Goal: Information Seeking & Learning: Find specific fact

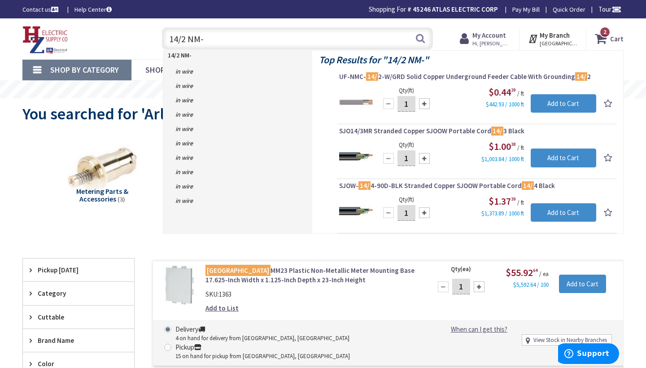
type input "14/2 NM-B"
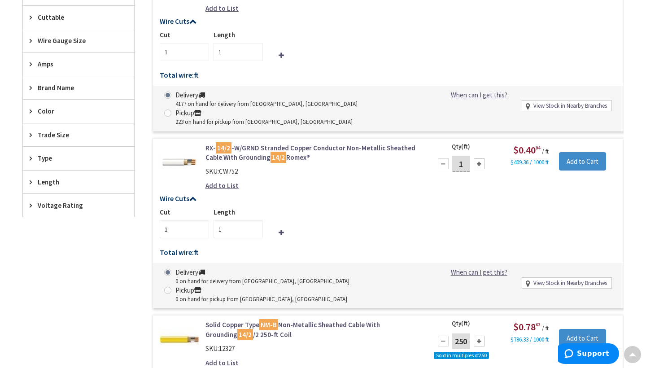
scroll to position [302, 0]
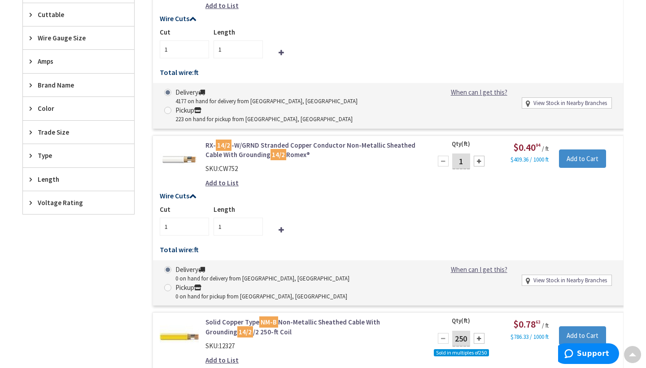
type input "[PERSON_NAME][GEOGRAPHIC_DATA], [GEOGRAPHIC_DATA]"
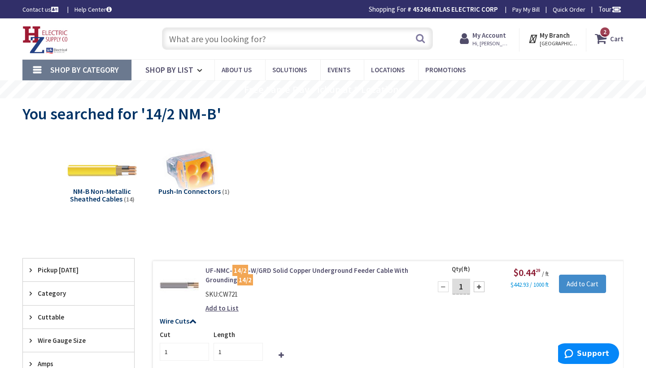
scroll to position [0, 0]
click at [171, 38] on input "text" at bounding box center [297, 38] width 271 height 22
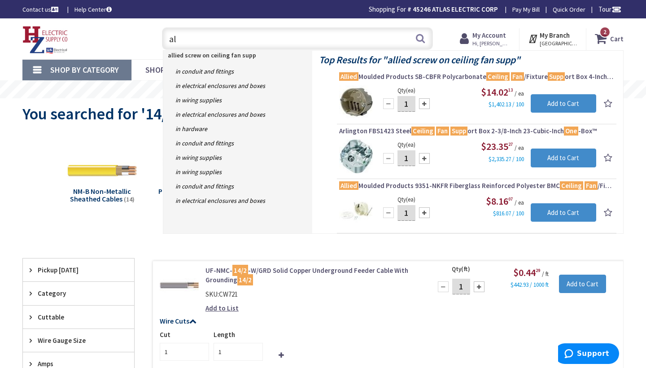
type input "a"
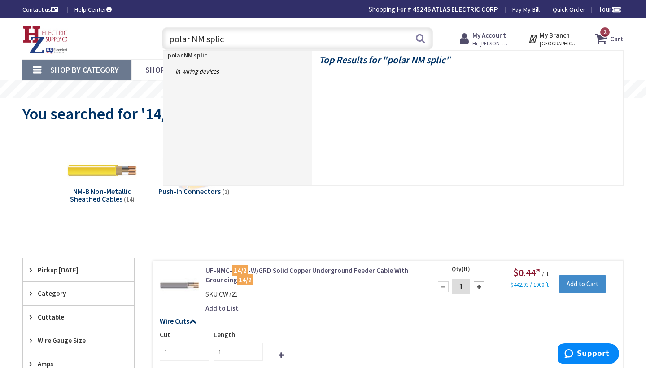
type input "polar NM splice"
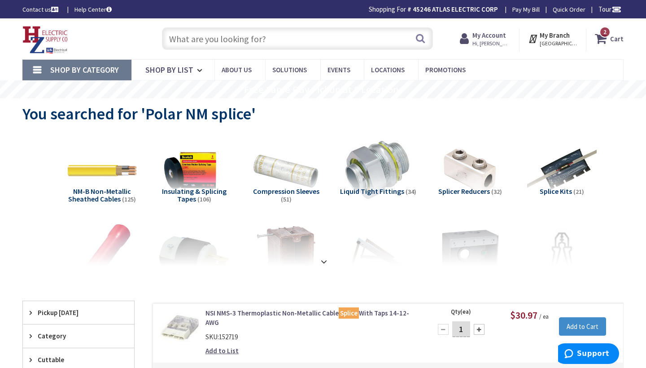
click at [174, 39] on input "text" at bounding box center [297, 38] width 271 height 22
type input "{"
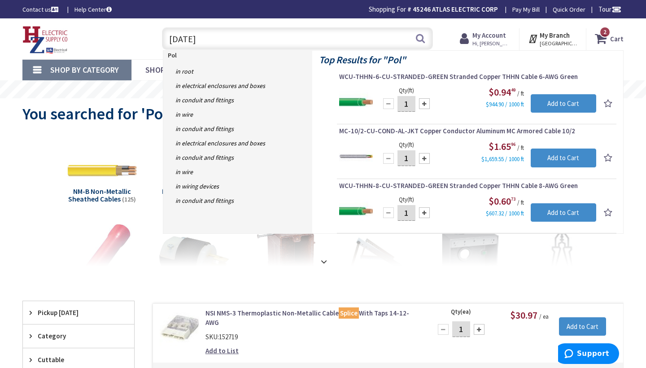
type input "Polar"
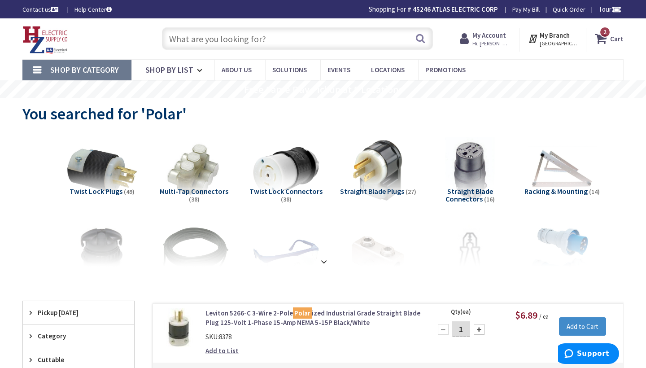
click at [172, 38] on input "text" at bounding box center [297, 38] width 271 height 22
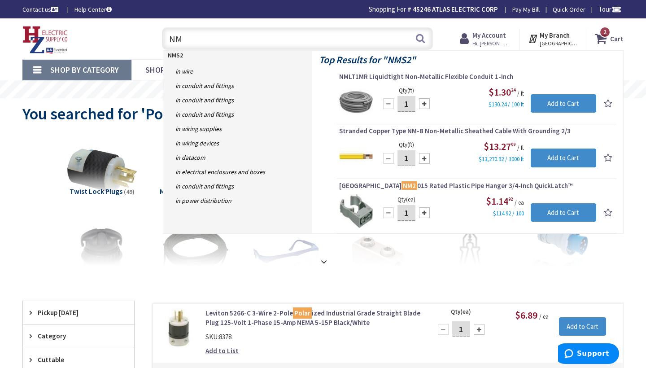
type input "N"
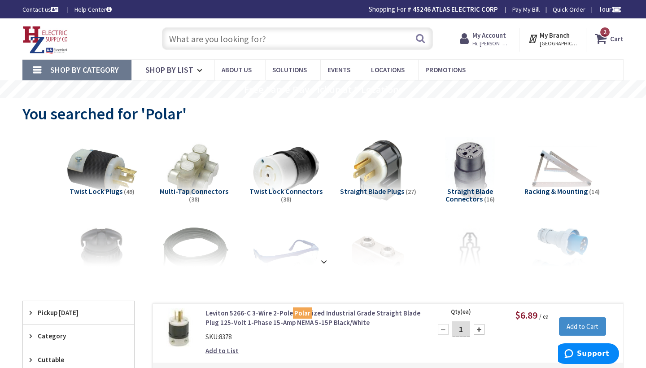
type input "M"
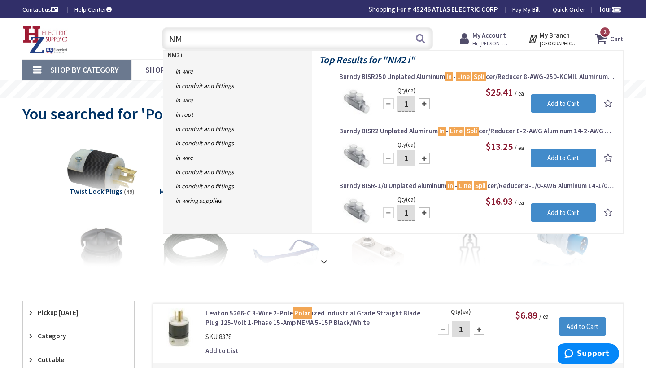
type input "N"
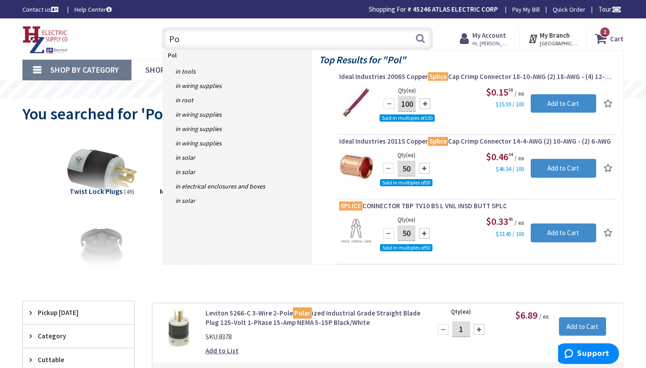
type input "P"
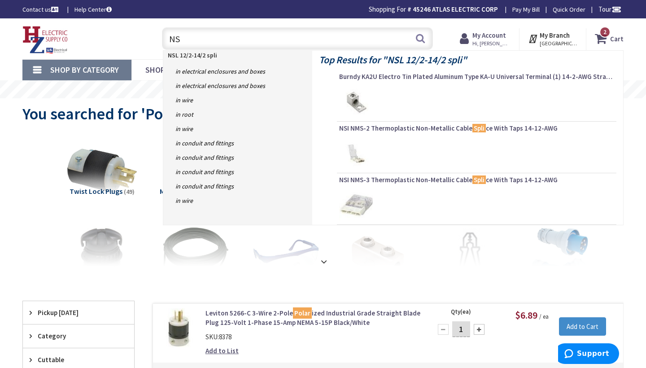
type input "N"
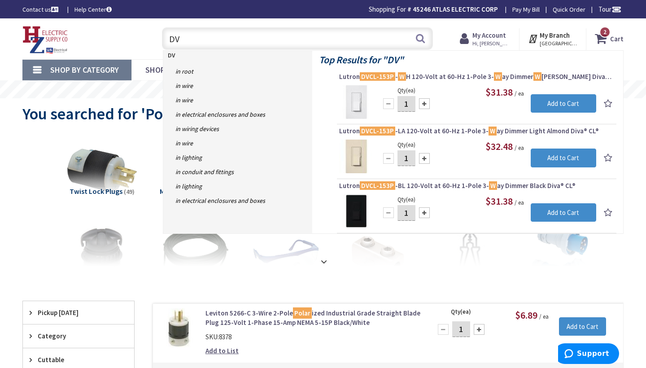
type input "D"
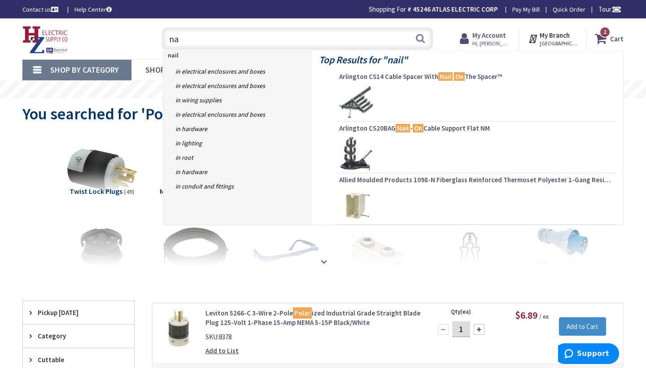
type input "n"
